Goal: Check status

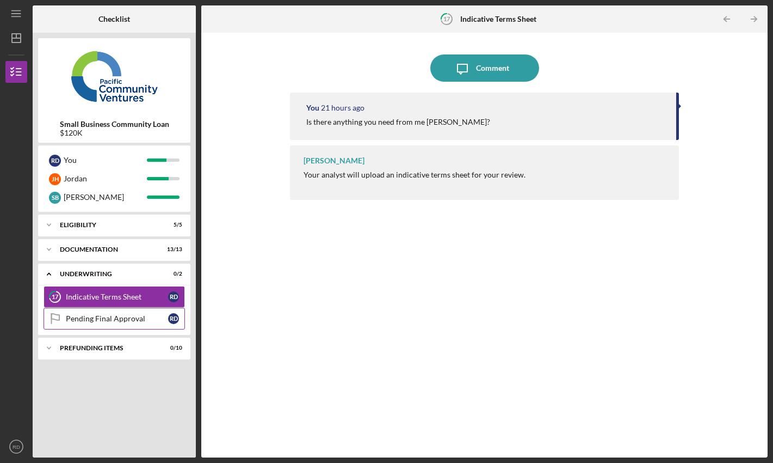
click at [116, 325] on link "Pending Final Approval Pending Final Approval R D" at bounding box center [114, 318] width 141 height 22
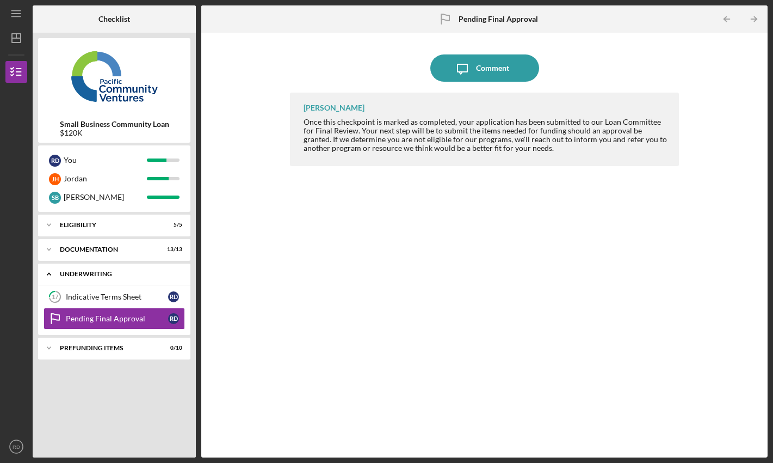
click at [94, 275] on div "Underwriting" at bounding box center [118, 273] width 117 height 7
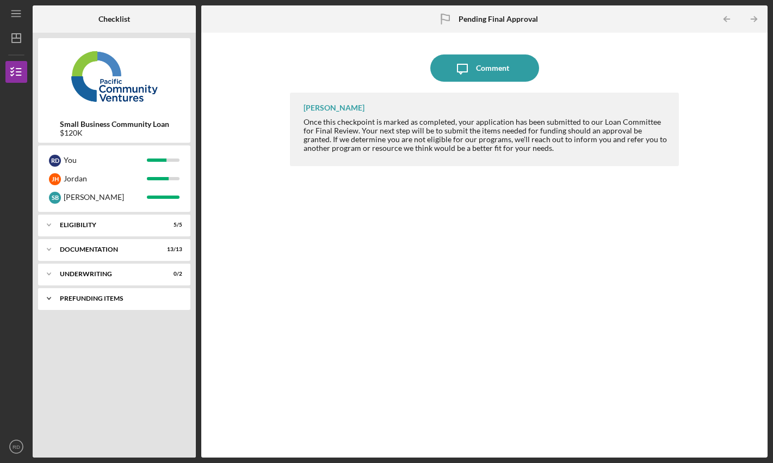
click at [92, 296] on div "Prefunding Items" at bounding box center [118, 298] width 117 height 7
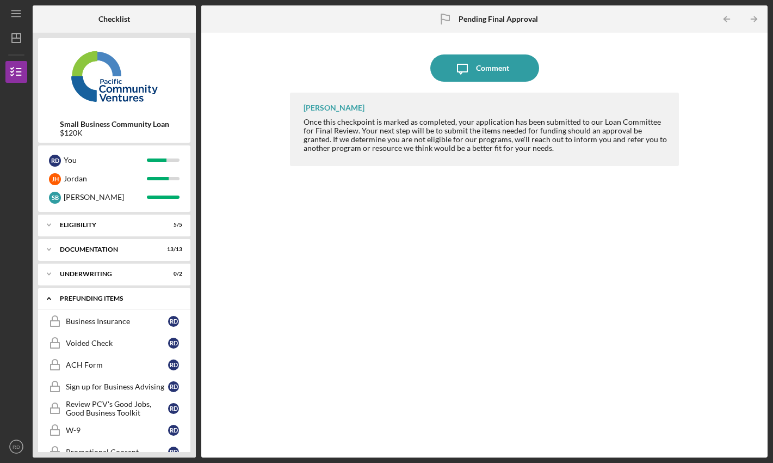
click at [112, 295] on div "Prefunding Items" at bounding box center [118, 298] width 117 height 7
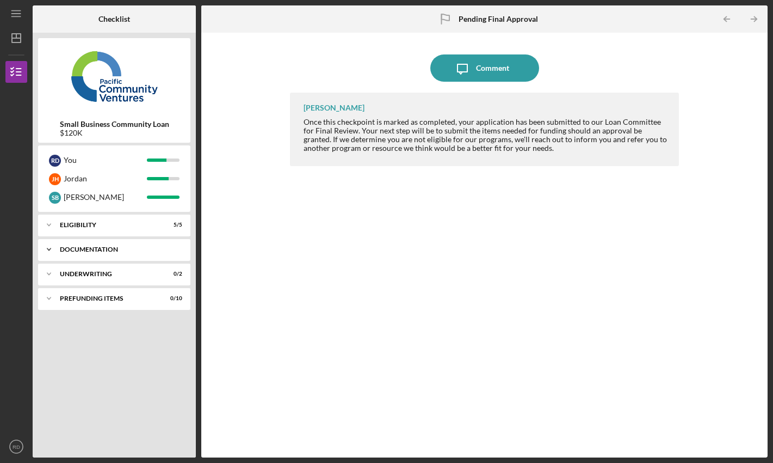
click at [78, 246] on div "Documentation" at bounding box center [118, 249] width 117 height 7
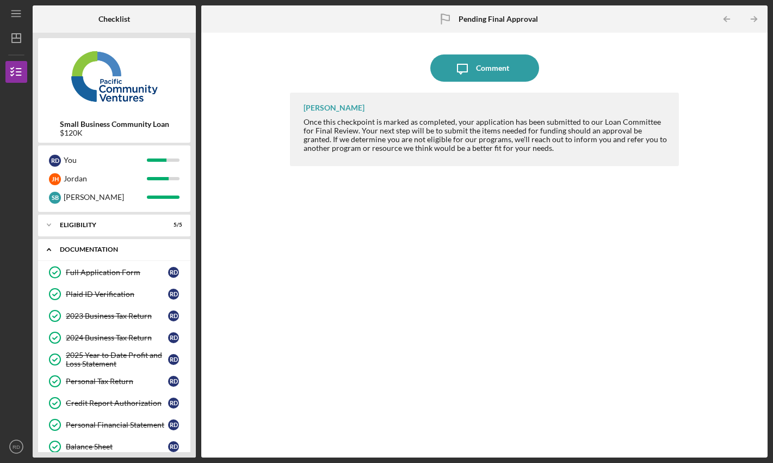
click at [94, 251] on div "Documentation" at bounding box center [118, 249] width 117 height 7
